Goal: Check status: Check status

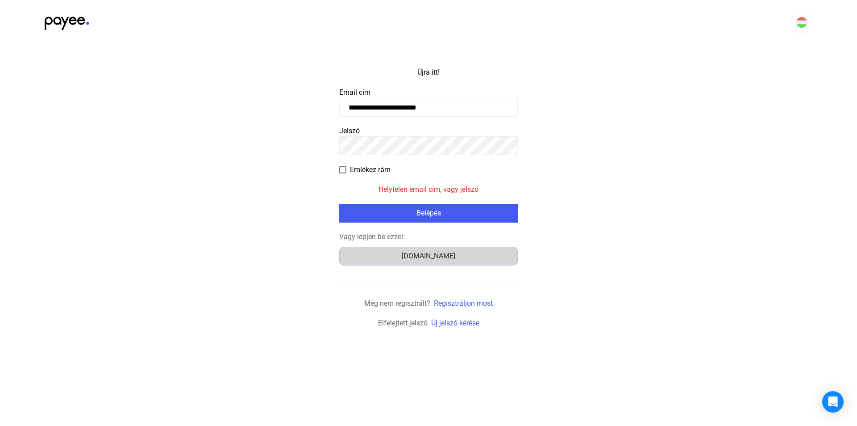
click at [426, 257] on font "Számlázz.hu" at bounding box center [429, 255] width 54 height 8
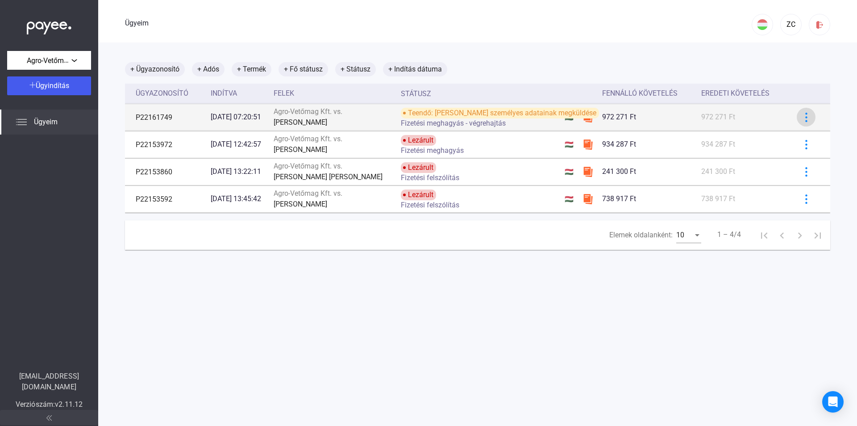
click at [802, 118] on img at bounding box center [806, 117] width 9 height 9
click at [801, 118] on div at bounding box center [428, 213] width 857 height 426
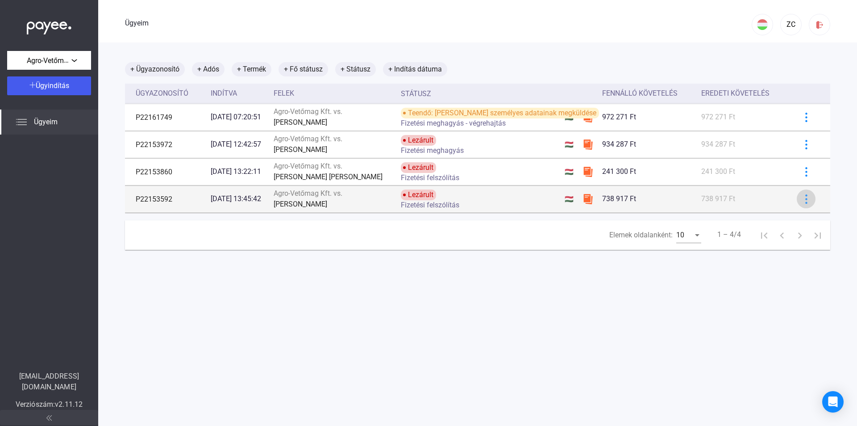
click at [805, 199] on div at bounding box center [806, 198] width 13 height 9
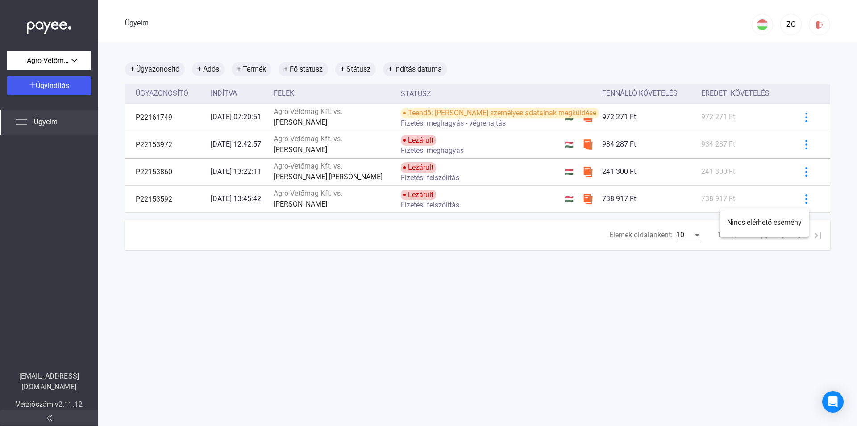
click at [576, 199] on div at bounding box center [428, 213] width 857 height 426
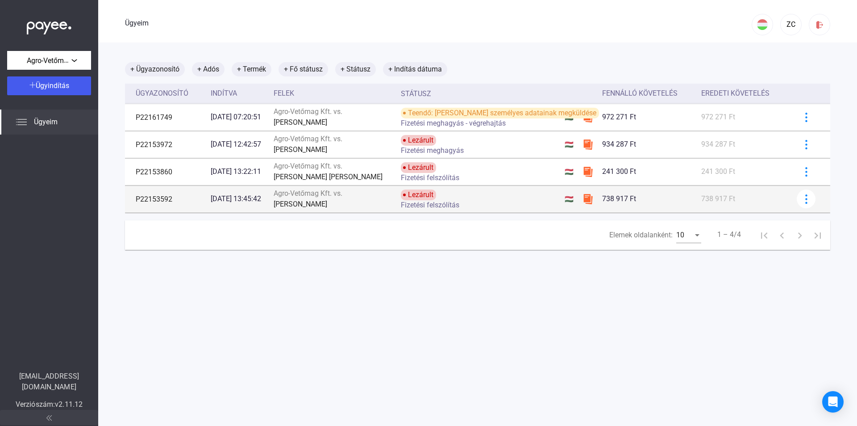
click at [583, 200] on img at bounding box center [588, 198] width 11 height 11
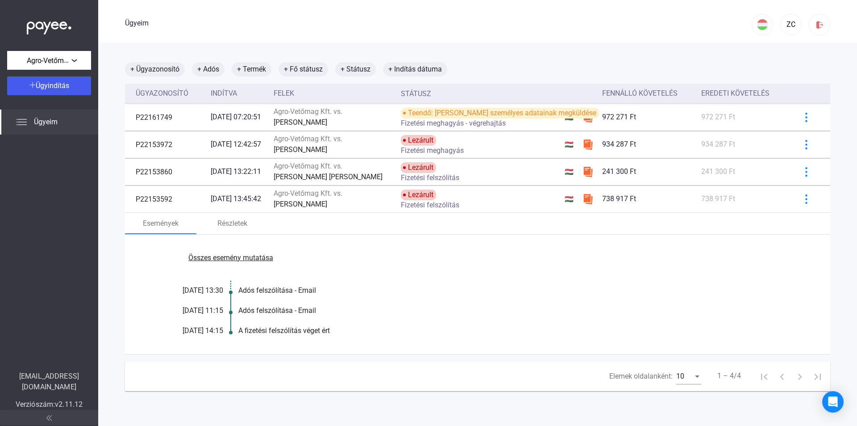
click at [225, 257] on font "Összes esemény mutatása" at bounding box center [230, 257] width 85 height 8
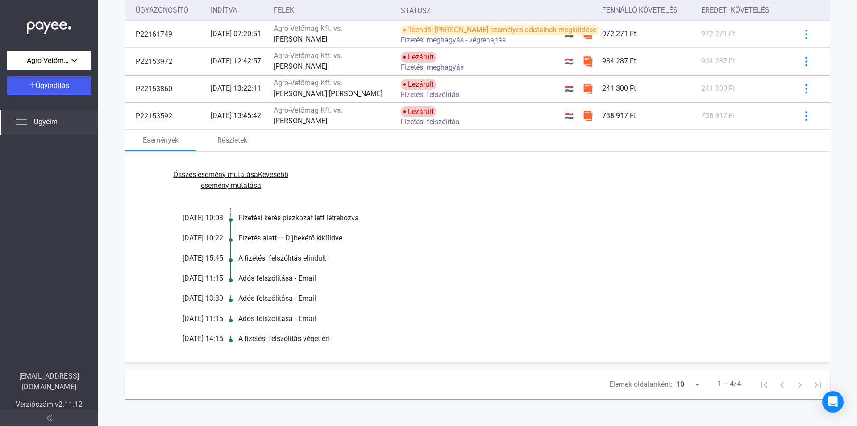
scroll to position [46, 0]
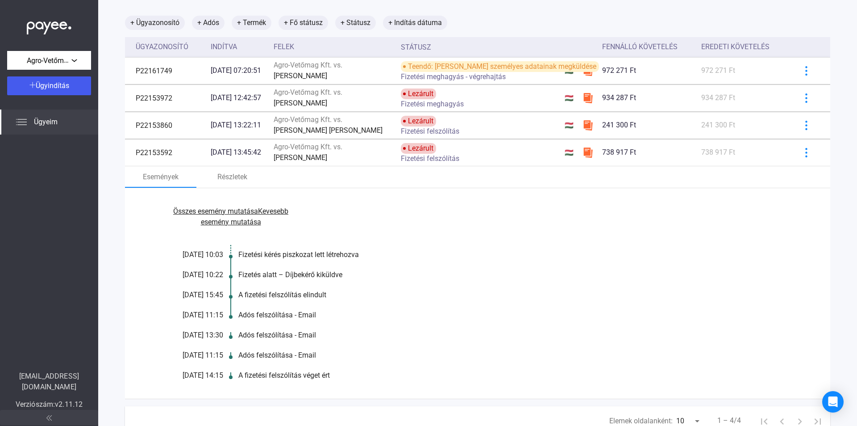
click at [229, 224] on font "Kevesebb esemény mutatása" at bounding box center [245, 216] width 88 height 19
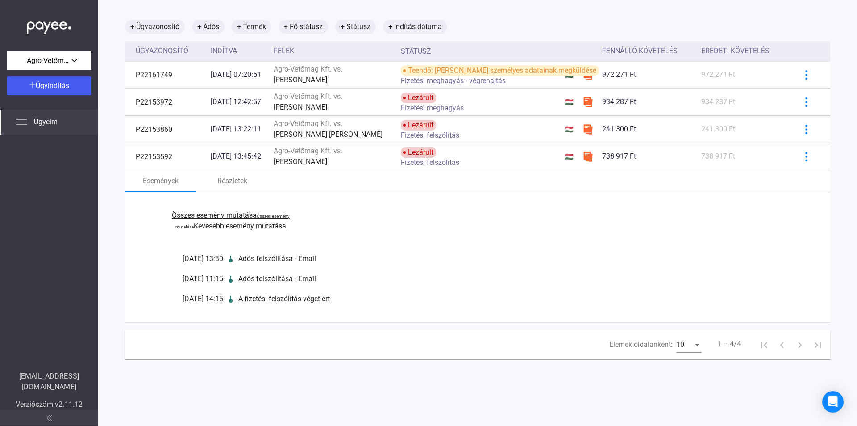
scroll to position [42, 0]
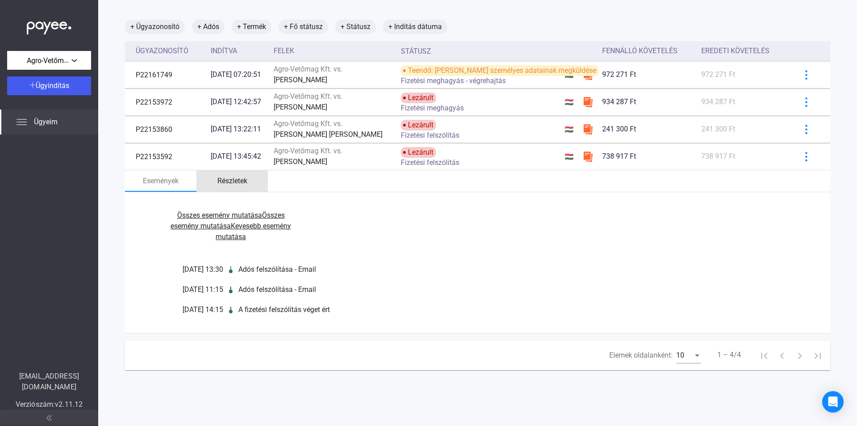
click at [232, 181] on font "Részletek" at bounding box center [232, 180] width 30 height 8
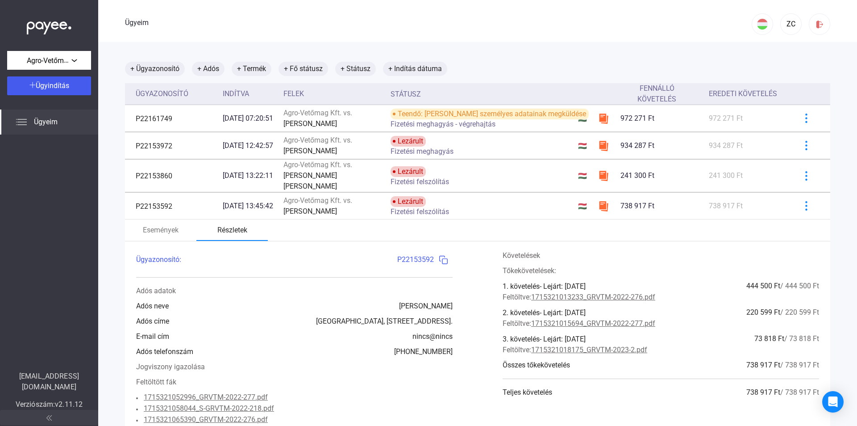
scroll to position [0, 0]
click at [439, 265] on img at bounding box center [443, 259] width 9 height 9
click at [440, 265] on img at bounding box center [443, 259] width 9 height 9
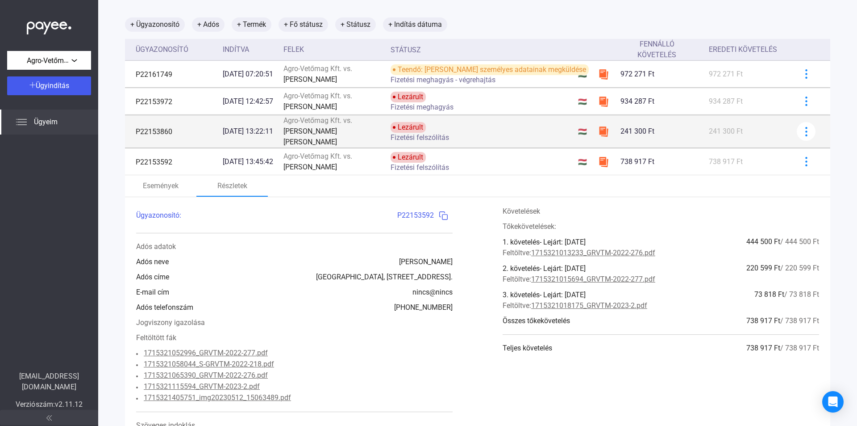
click at [598, 137] on img at bounding box center [603, 131] width 11 height 11
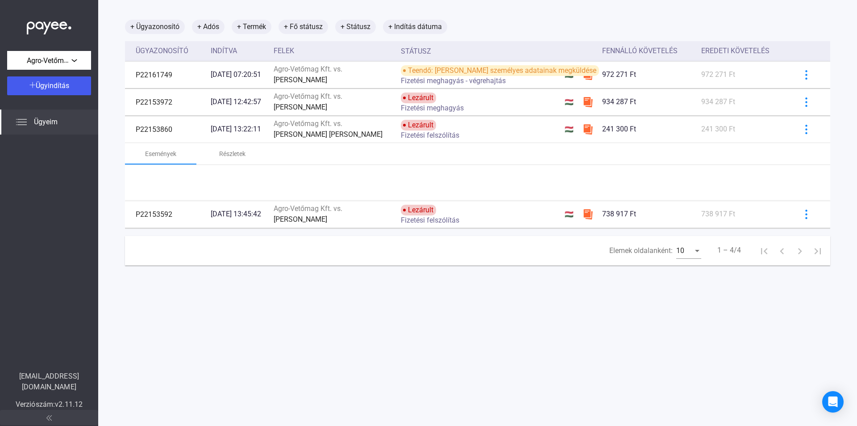
scroll to position [42, 0]
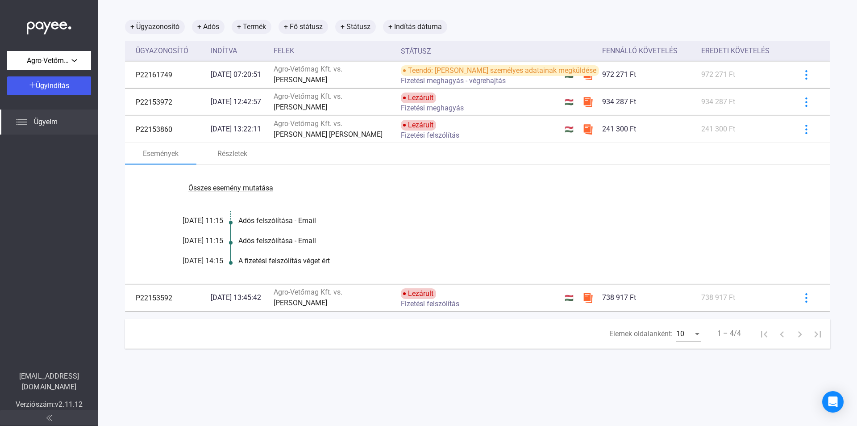
click at [255, 186] on font "Összes esemény mutatása" at bounding box center [230, 188] width 85 height 8
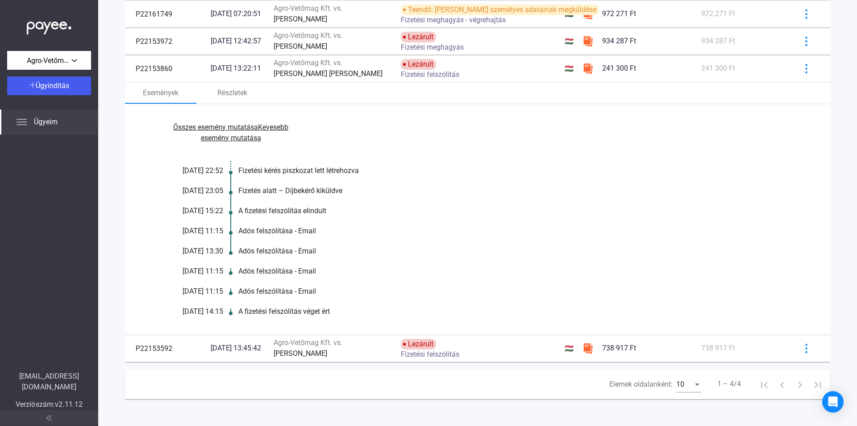
scroll to position [113, 0]
click at [237, 88] on font "Részletek" at bounding box center [232, 92] width 30 height 8
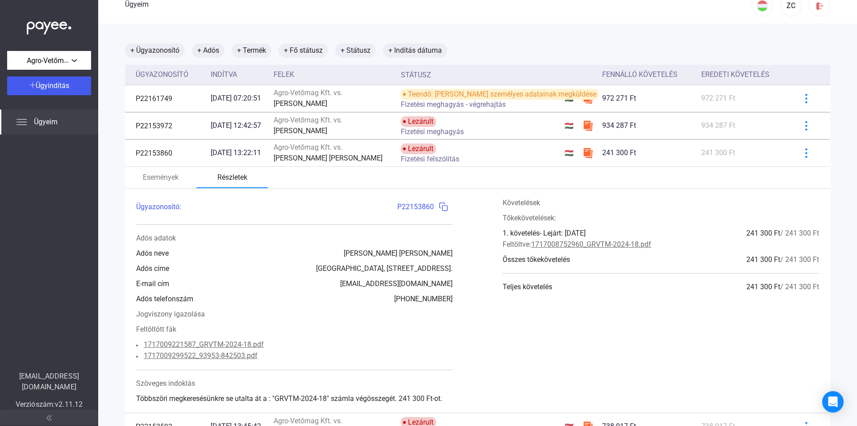
scroll to position [8, 0]
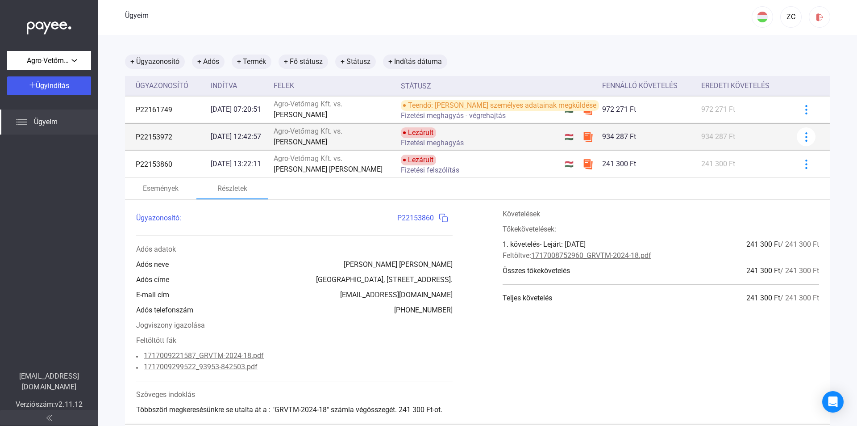
click at [520, 132] on div "Lezárult Fizetési meghagyás" at bounding box center [472, 136] width 142 height 19
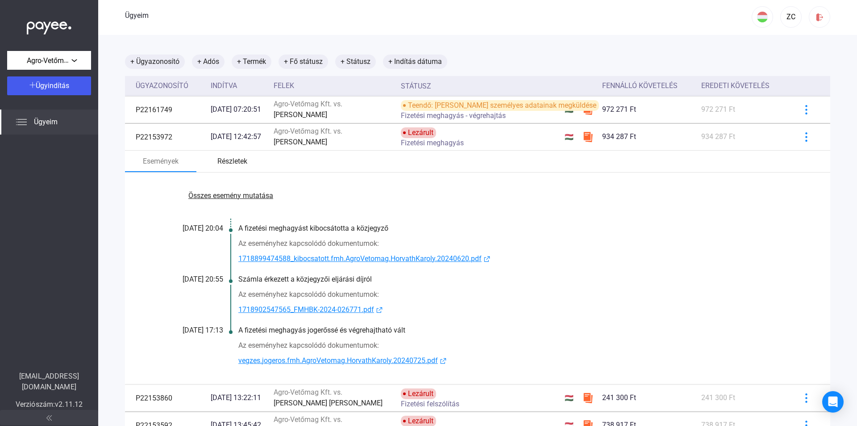
click at [237, 161] on font "Részletek" at bounding box center [232, 161] width 30 height 8
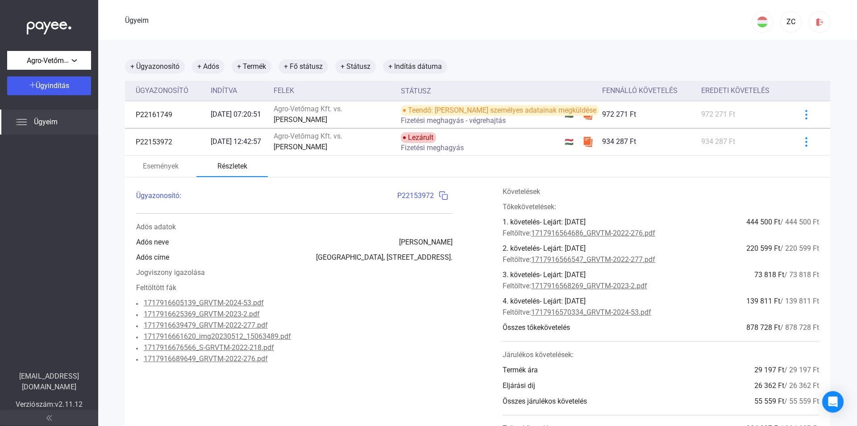
scroll to position [0, 0]
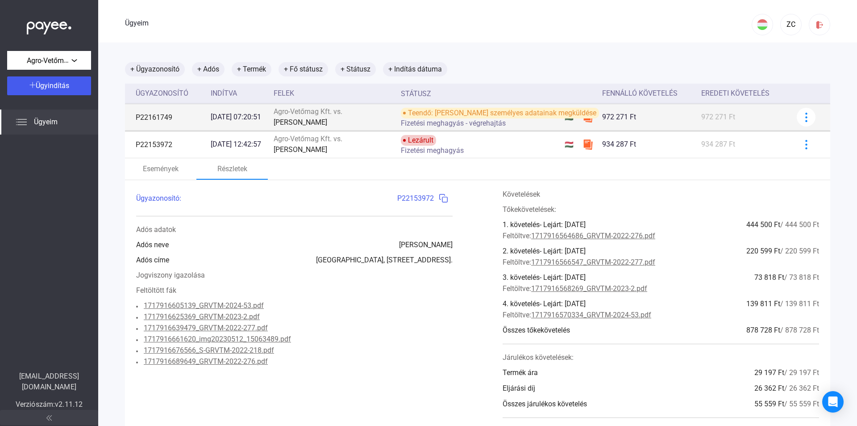
click at [192, 123] on td "P22161749" at bounding box center [166, 117] width 82 height 27
